Goal: Task Accomplishment & Management: Complete application form

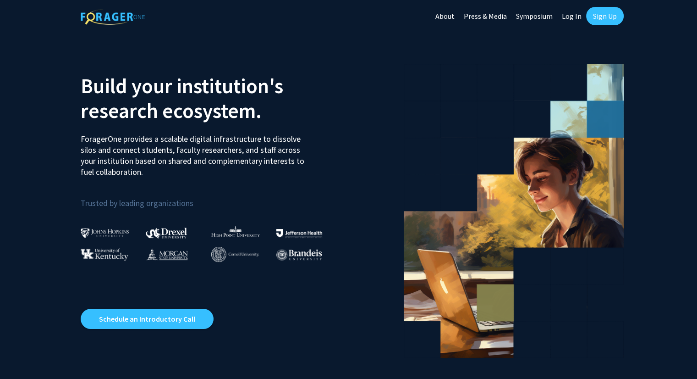
click at [573, 16] on link "Log In" at bounding box center [572, 16] width 29 height 32
select select
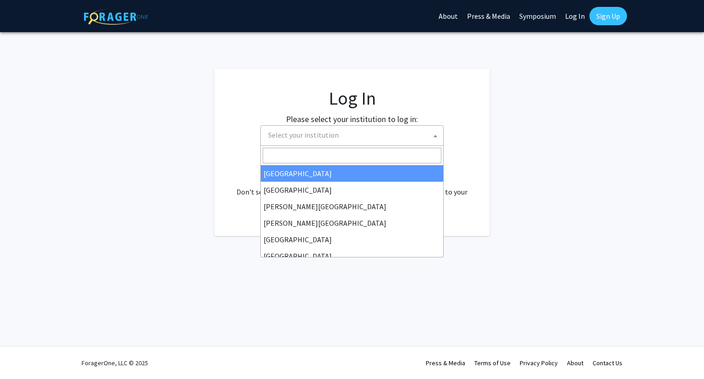
click at [423, 133] on span "Select your institution" at bounding box center [354, 135] width 179 height 19
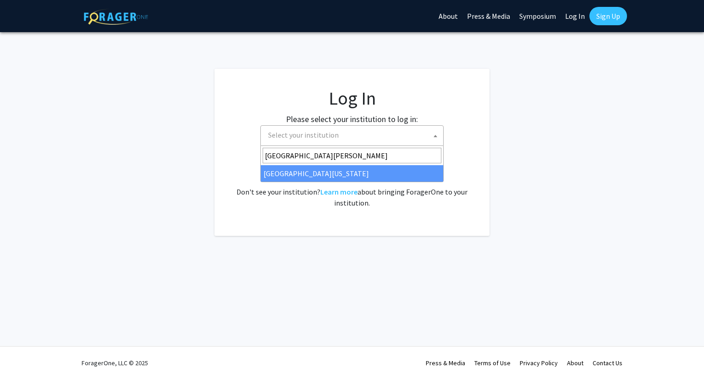
type input "university of maryl"
select select "31"
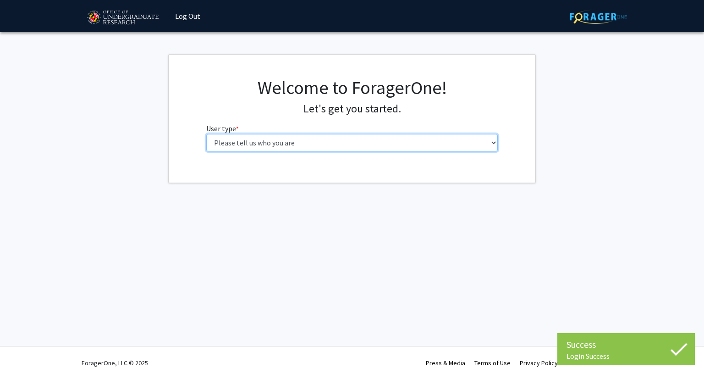
click at [473, 147] on select "Please tell us who you are Undergraduate Student Master's Student Doctoral Cand…" at bounding box center [352, 142] width 292 height 17
select select "1: undergrad"
click at [206, 134] on select "Please tell us who you are Undergraduate Student Master's Student Doctoral Cand…" at bounding box center [352, 142] width 292 height 17
